Goal: Navigation & Orientation: Find specific page/section

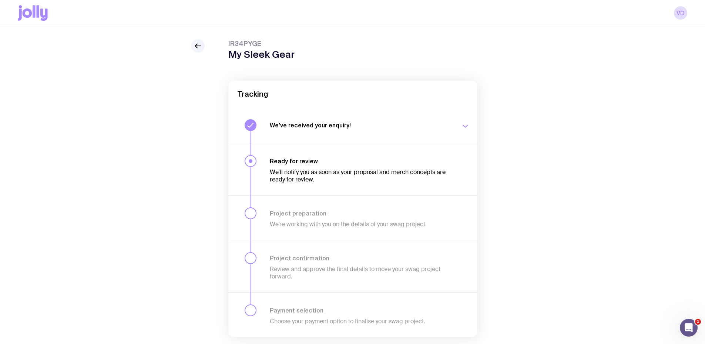
scroll to position [39, 0]
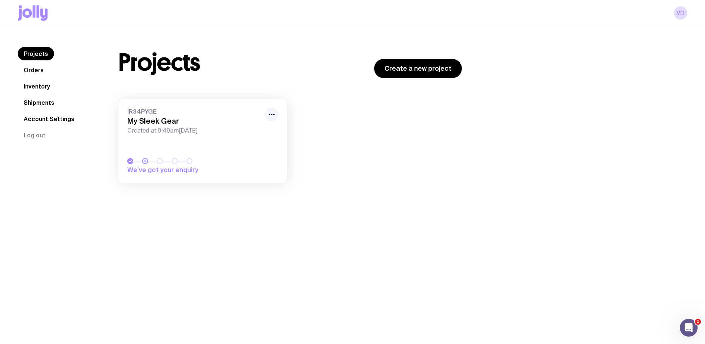
click at [168, 124] on h3 "My Sleek Gear" at bounding box center [193, 121] width 133 height 9
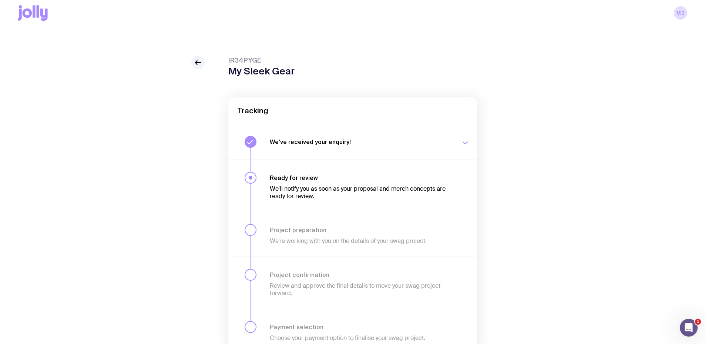
click at [464, 139] on icon "button" at bounding box center [465, 142] width 9 height 9
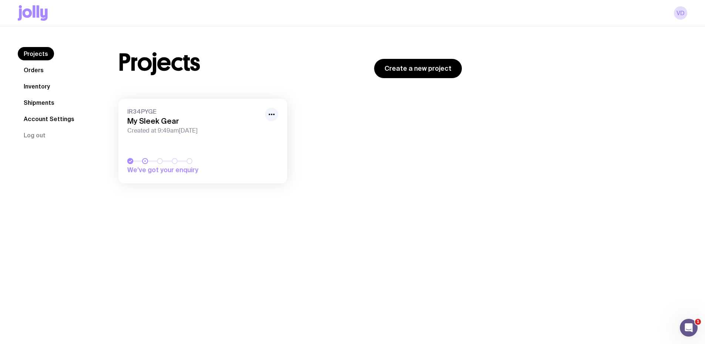
scroll to position [26, 0]
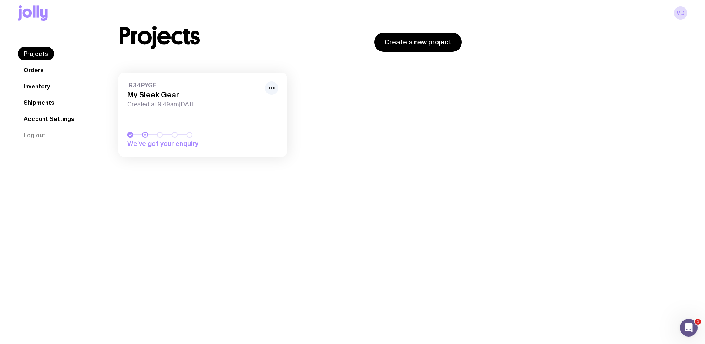
click at [34, 71] on link "Orders" at bounding box center [34, 69] width 32 height 13
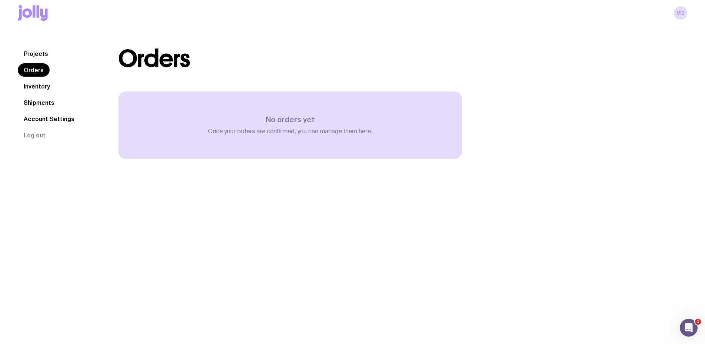
click at [37, 87] on link "Inventory" at bounding box center [37, 86] width 38 height 13
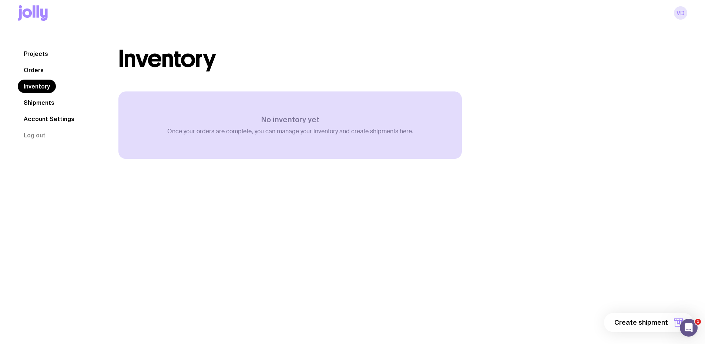
click at [679, 17] on link "VD" at bounding box center [680, 12] width 13 height 13
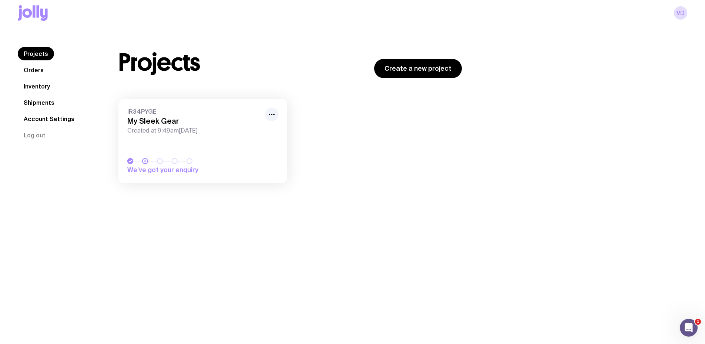
click at [41, 10] on icon at bounding box center [43, 15] width 7 height 12
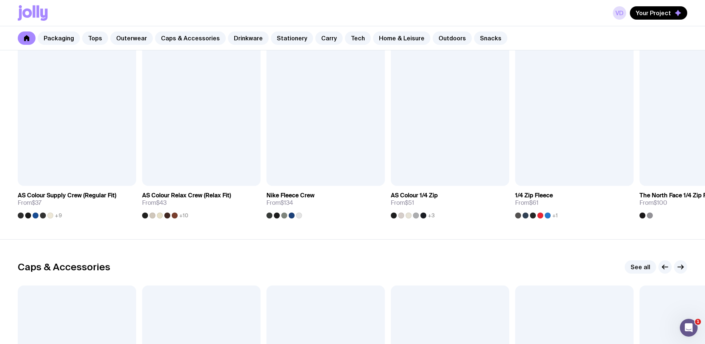
scroll to position [629, 0]
